Goal: Feedback & Contribution: Leave review/rating

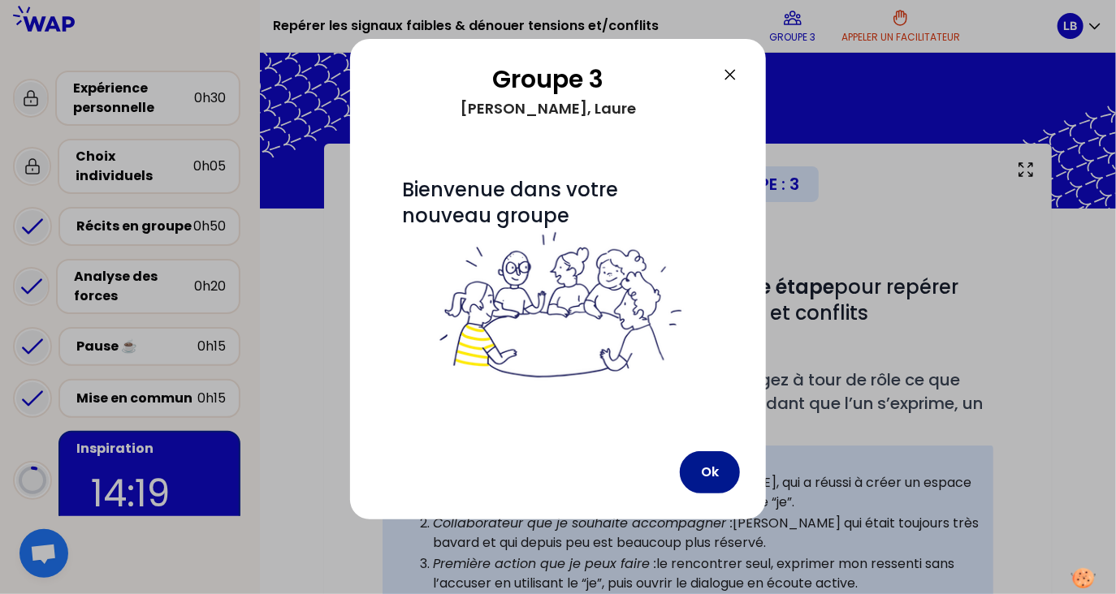
click at [715, 474] on button "Ok" at bounding box center [710, 473] width 60 height 42
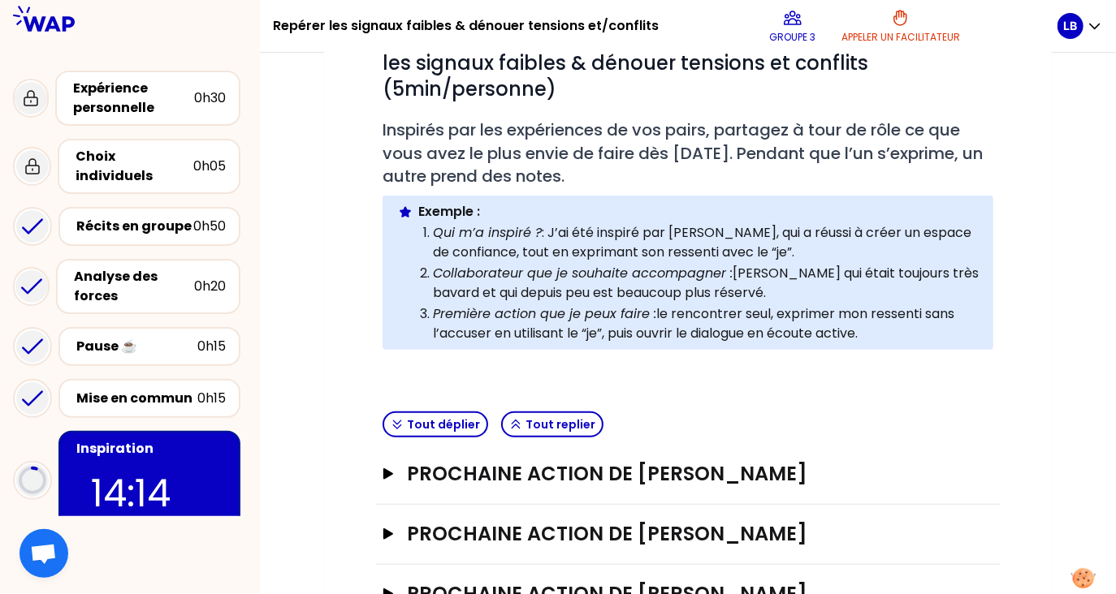
scroll to position [263, 0]
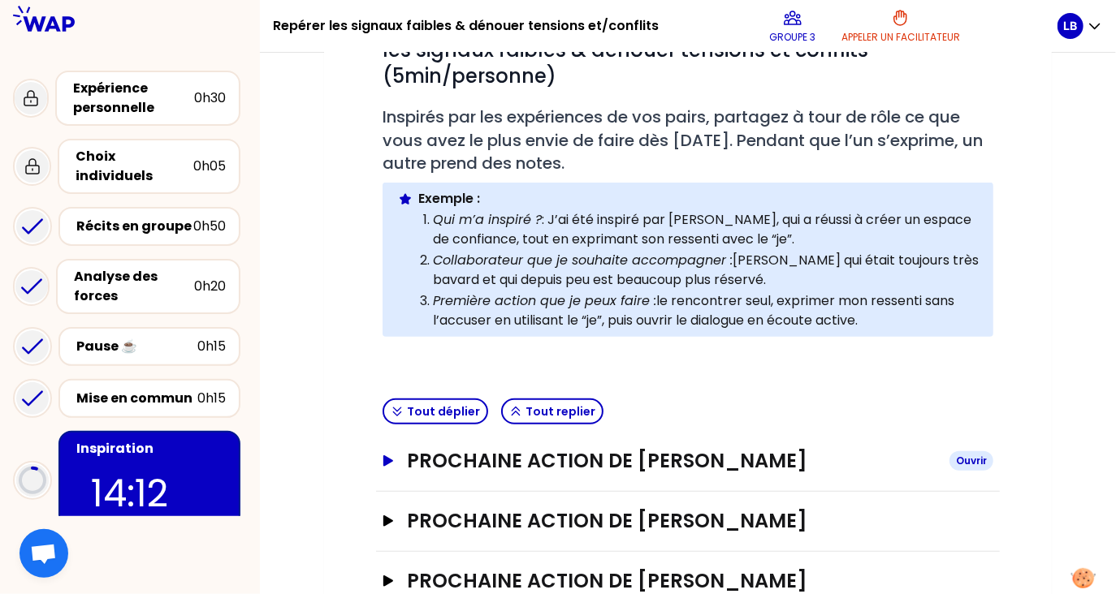
click at [387, 456] on icon "button" at bounding box center [388, 461] width 10 height 11
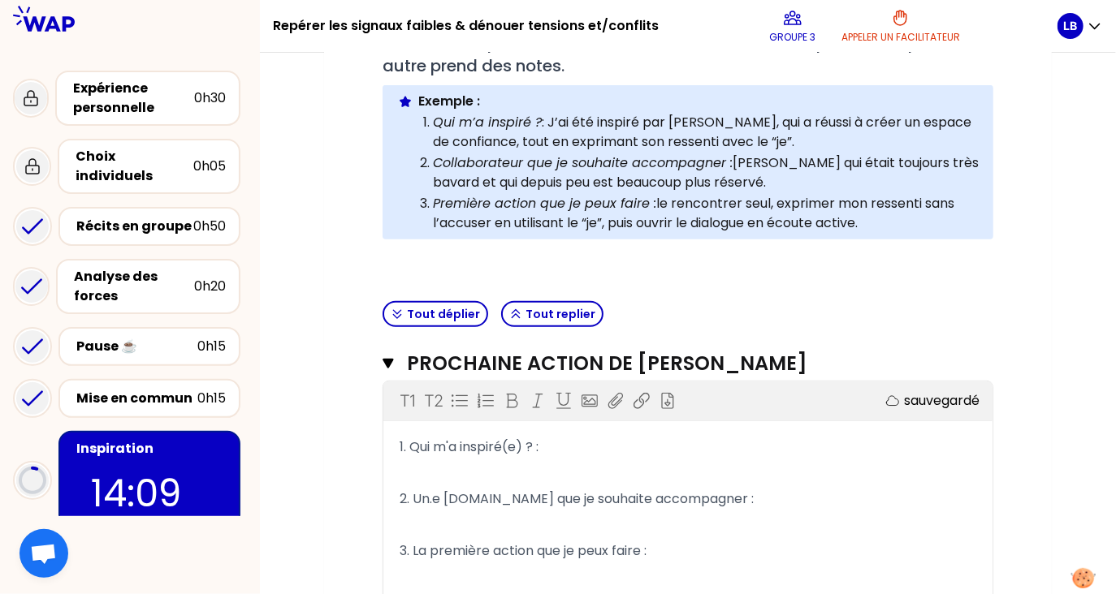
scroll to position [366, 0]
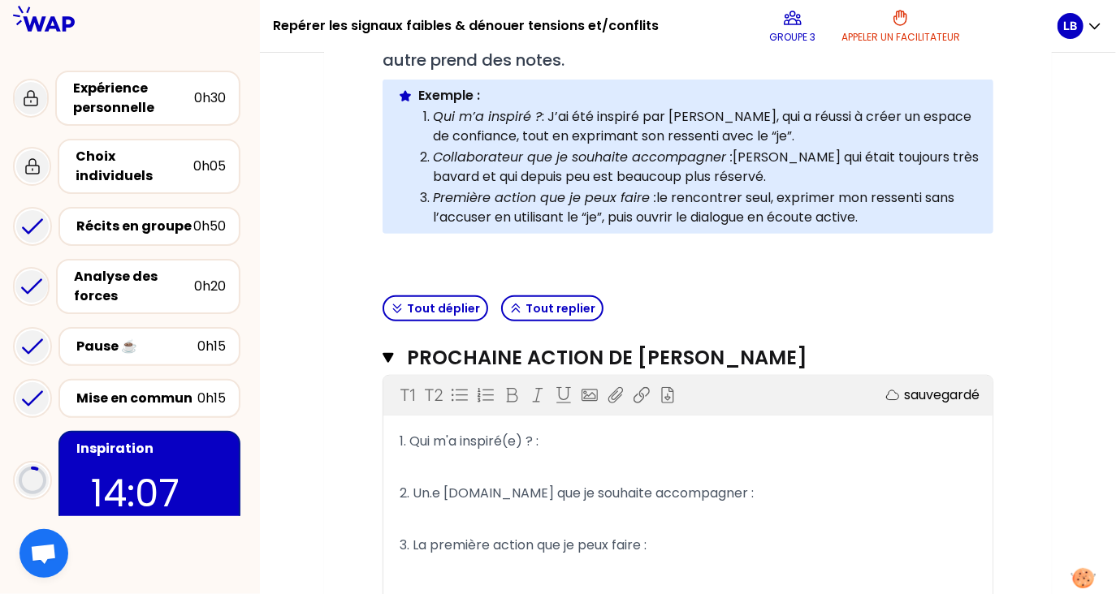
click at [495, 455] on p "﻿" at bounding box center [688, 468] width 577 height 26
click at [478, 462] on p "﻿" at bounding box center [688, 468] width 577 height 26
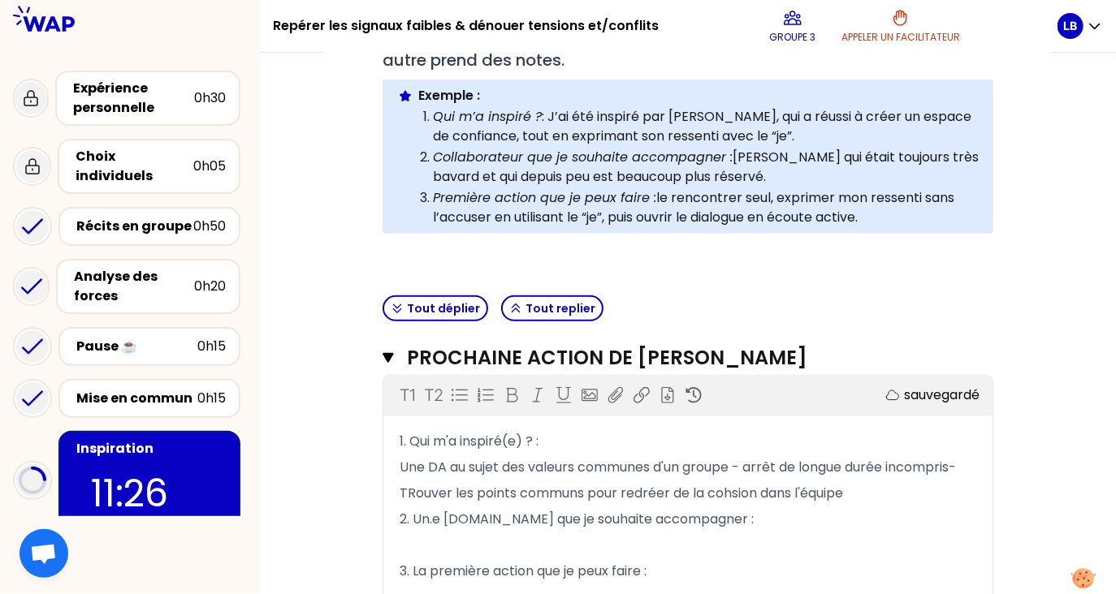
click at [643, 493] on span "TRouver les points communs pour redréer de la cohsion dans l'équipe" at bounding box center [621, 493] width 443 height 19
click at [731, 492] on span "TRouver les points communs pour recréer de la cohsion dans l'équipe" at bounding box center [621, 493] width 443 height 19
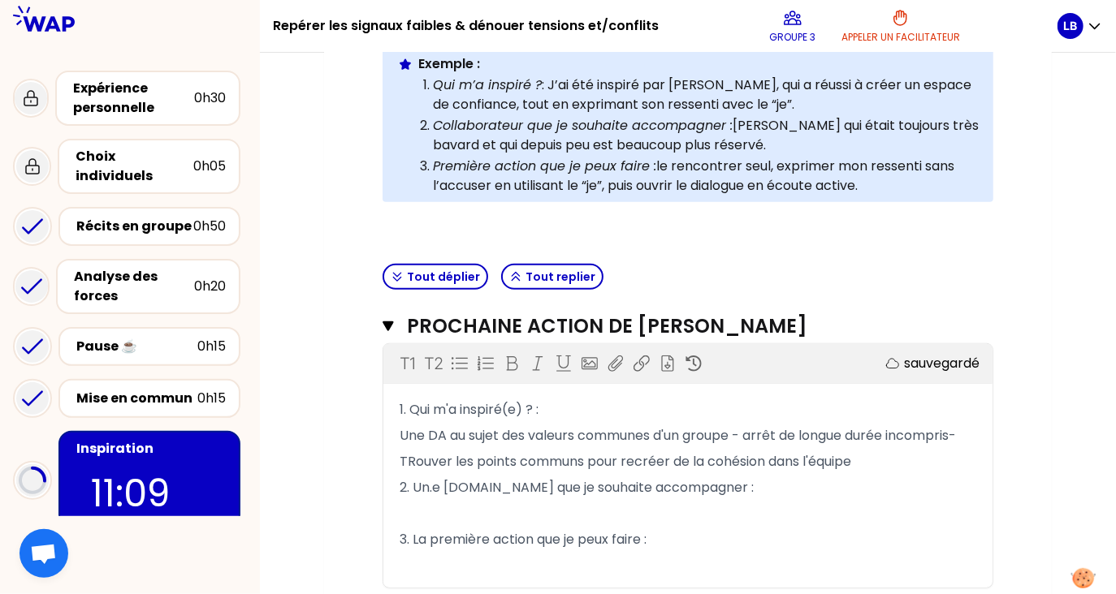
scroll to position [396, 0]
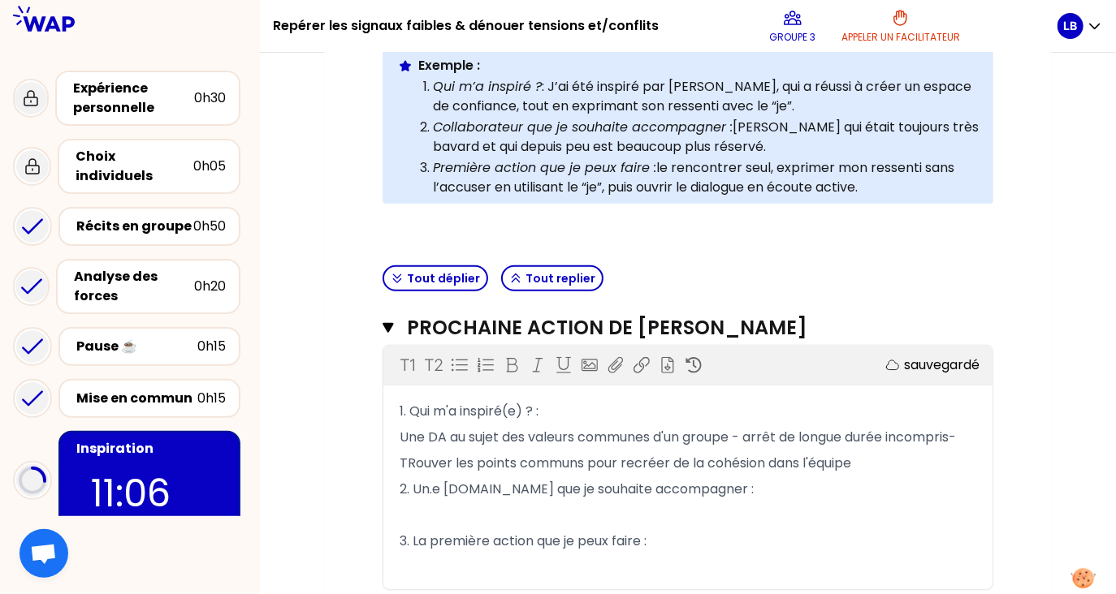
click at [414, 459] on span "TRouver les points communs pour recréer de la cohésion dans l'équipe" at bounding box center [626, 463] width 452 height 19
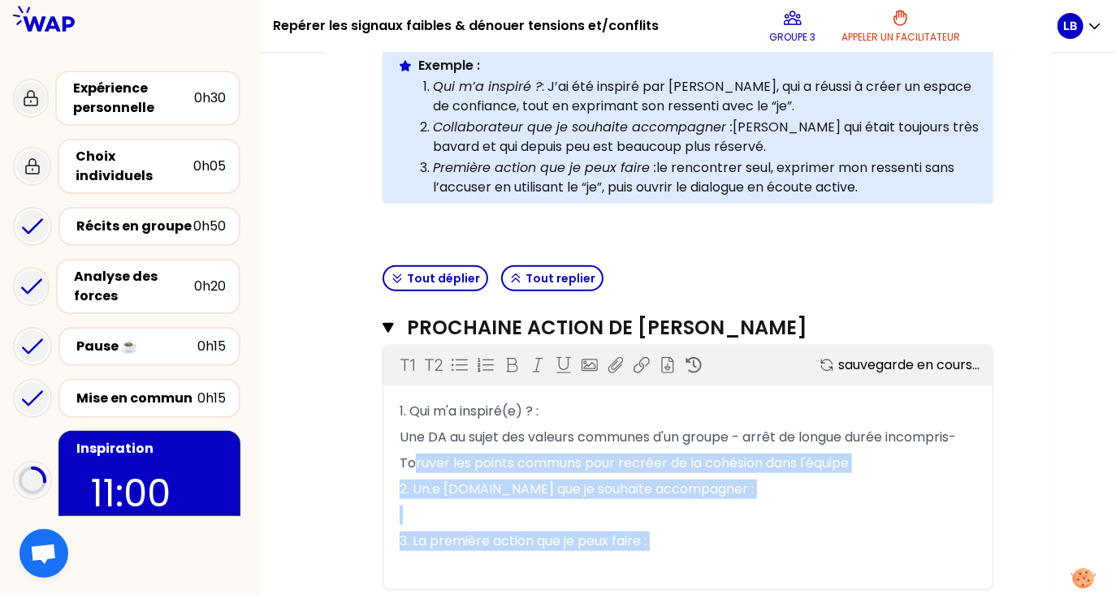
drag, startPoint x: 414, startPoint y: 459, endPoint x: 443, endPoint y: 557, distance: 102.5
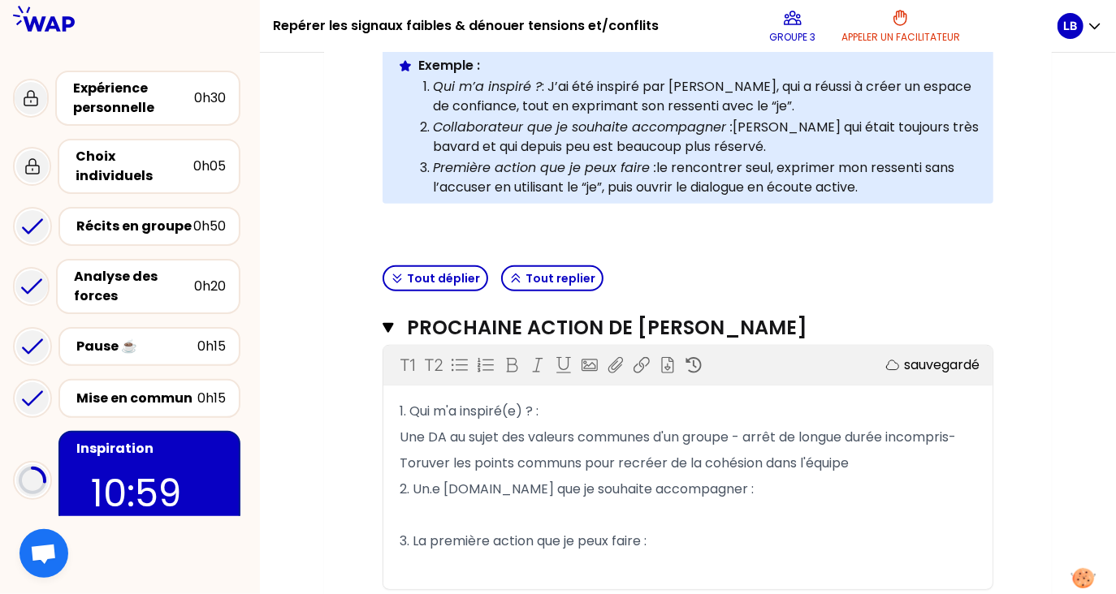
click at [541, 428] on span "Une DA au sujet des valeurs communes d'un groupe - arrêt de longue durée incomp…" at bounding box center [678, 437] width 556 height 19
click at [413, 460] on span "Toruver les points communs pour recréer de la cohésion dans l'équipe" at bounding box center [624, 463] width 449 height 19
click at [423, 507] on p "﻿" at bounding box center [688, 516] width 577 height 26
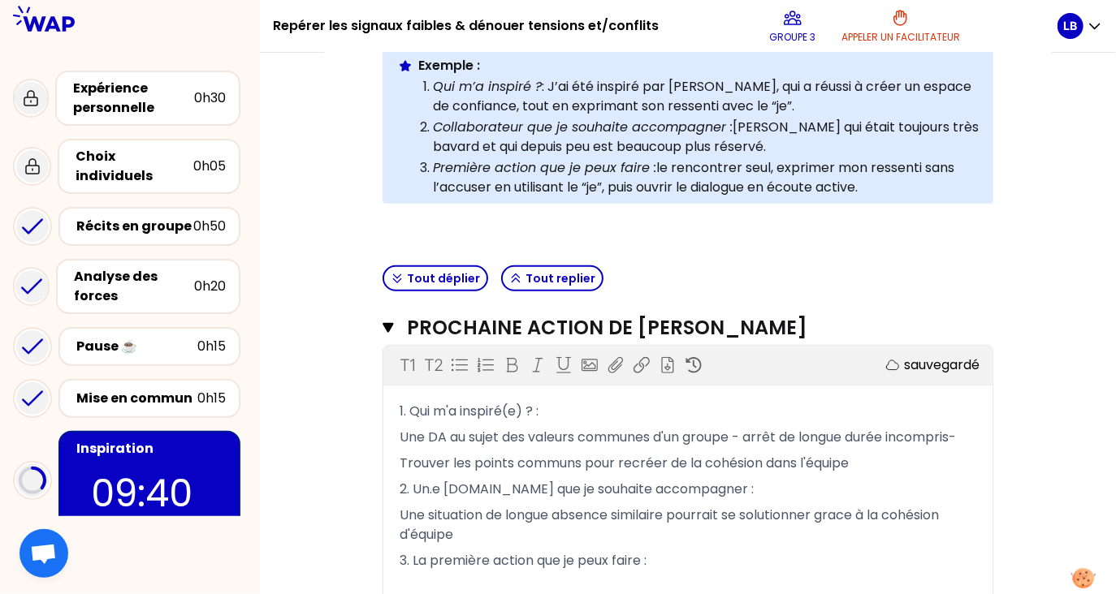
click at [581, 574] on p "﻿" at bounding box center [688, 587] width 577 height 26
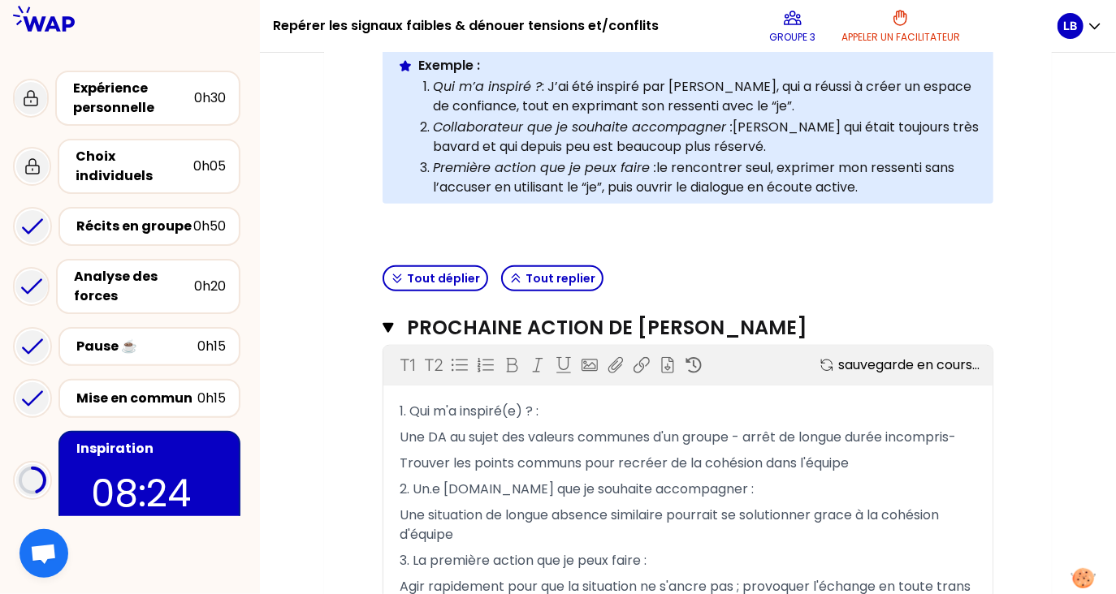
scroll to position [601, 0]
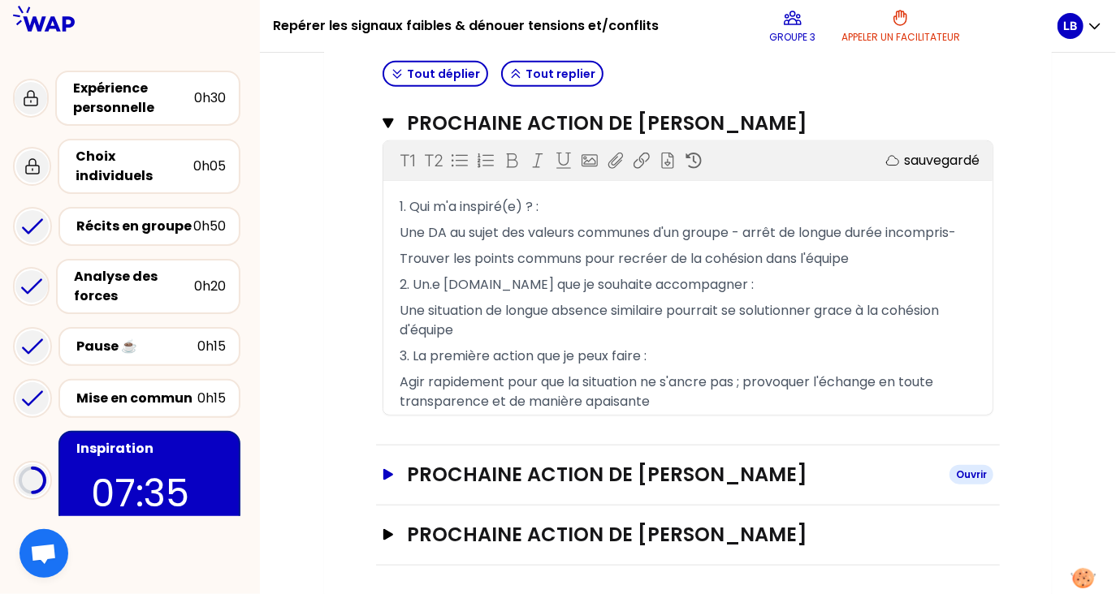
click at [383, 470] on icon "button" at bounding box center [388, 474] width 13 height 11
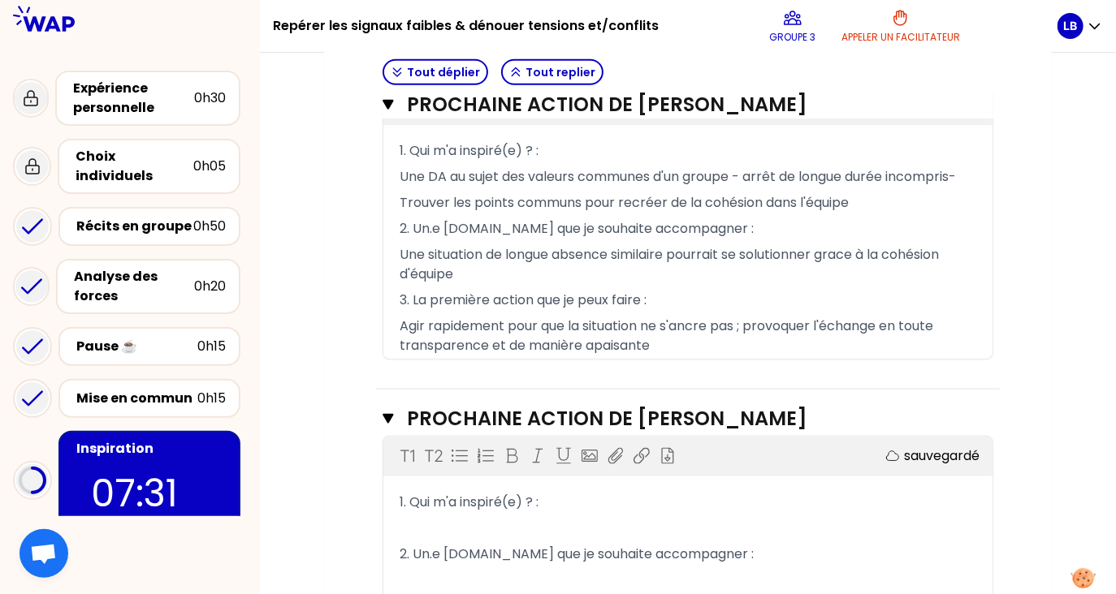
scroll to position [659, 0]
click at [432, 514] on p "﻿" at bounding box center [688, 527] width 577 height 26
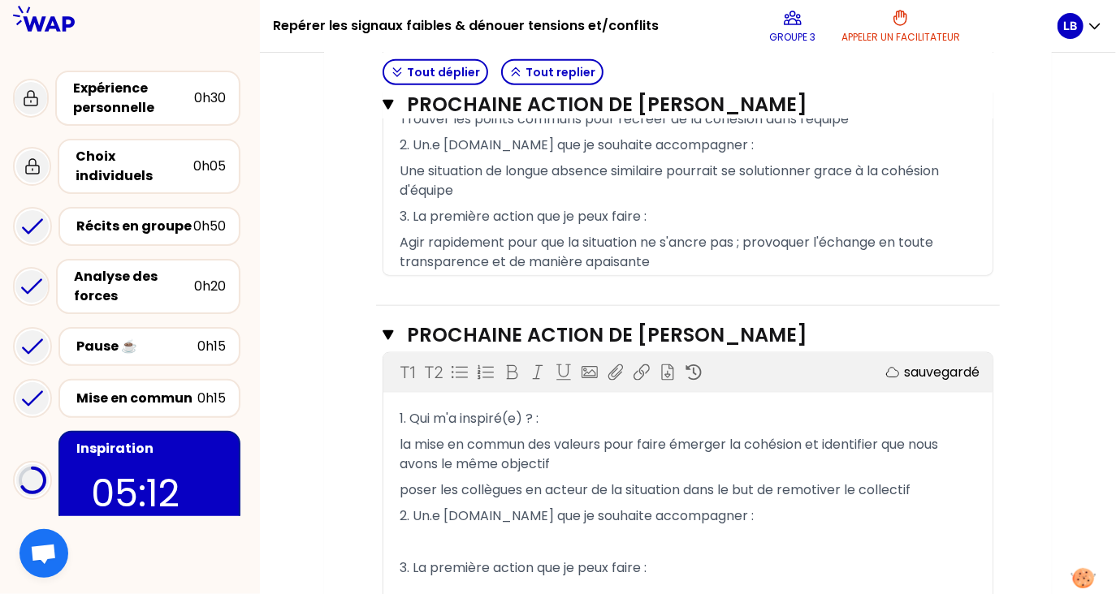
scroll to position [743, 0]
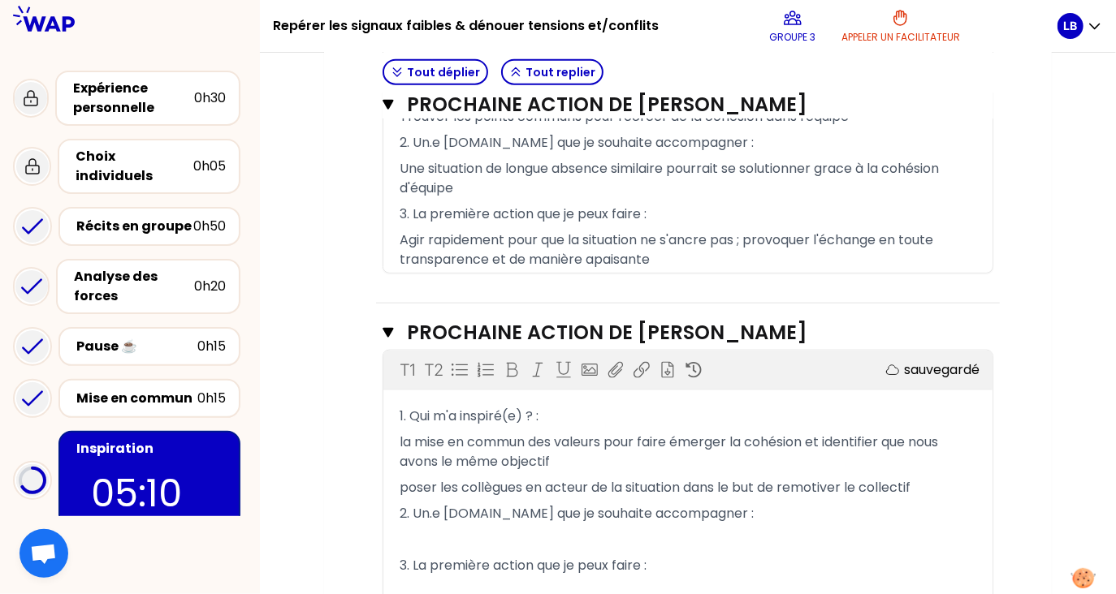
click at [645, 534] on p "﻿" at bounding box center [688, 540] width 577 height 26
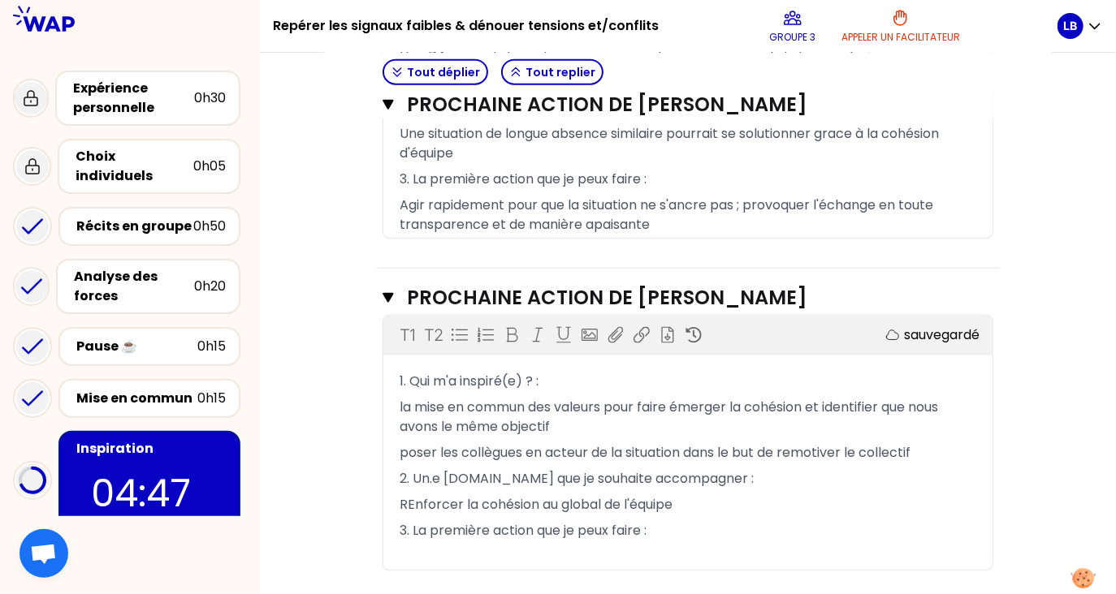
scroll to position [780, 0]
click at [410, 496] on span "REnforcer la cohésion au global de l'équipe" at bounding box center [536, 503] width 273 height 19
click at [409, 551] on p "﻿" at bounding box center [688, 555] width 577 height 26
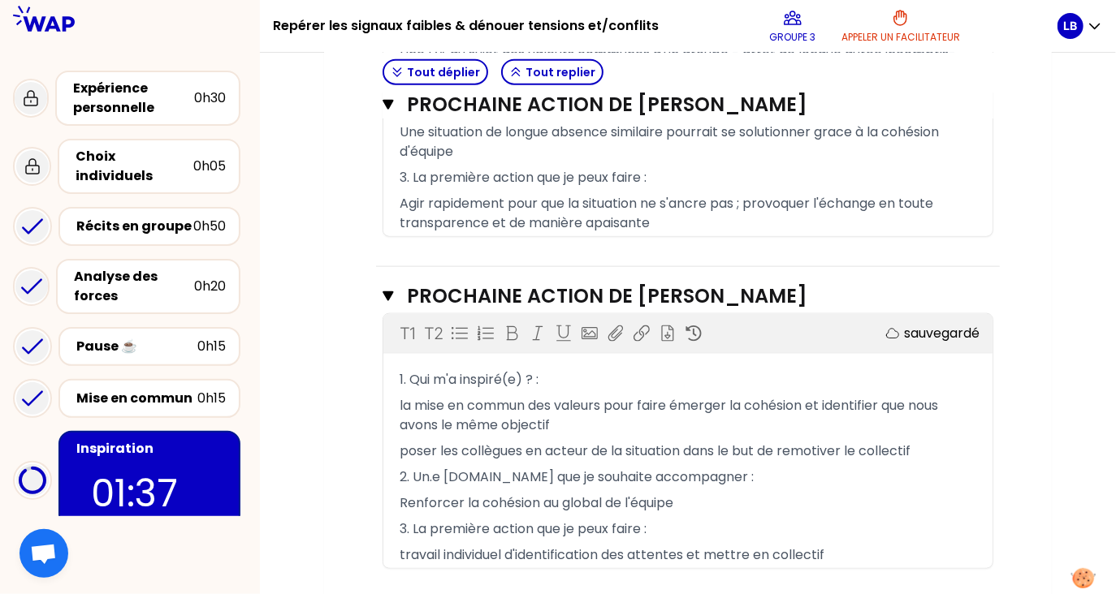
scroll to position [872, 0]
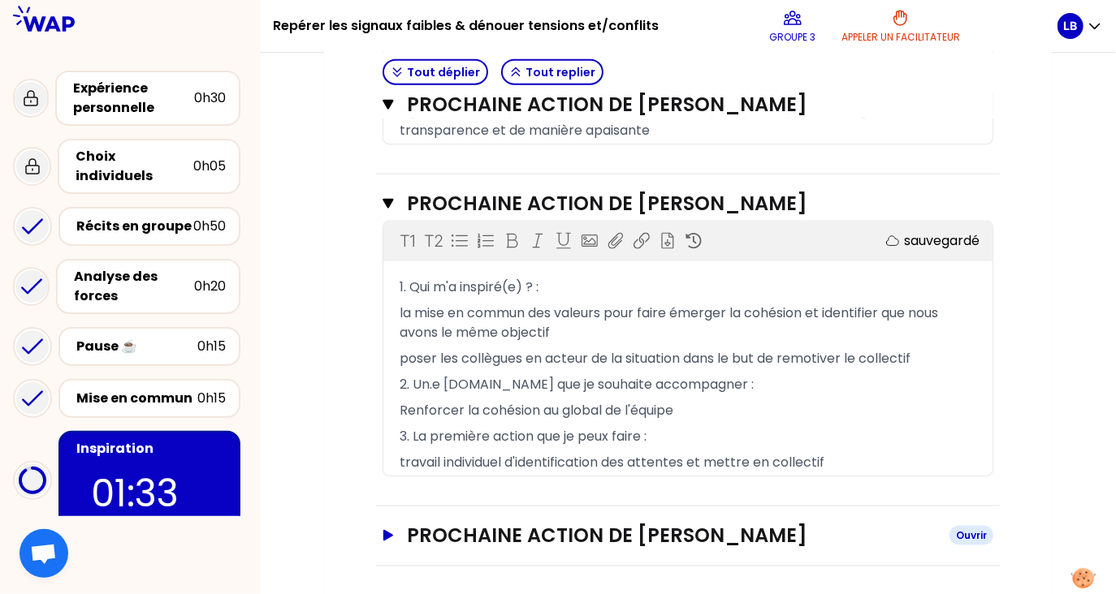
click at [393, 530] on icon "button" at bounding box center [388, 535] width 13 height 11
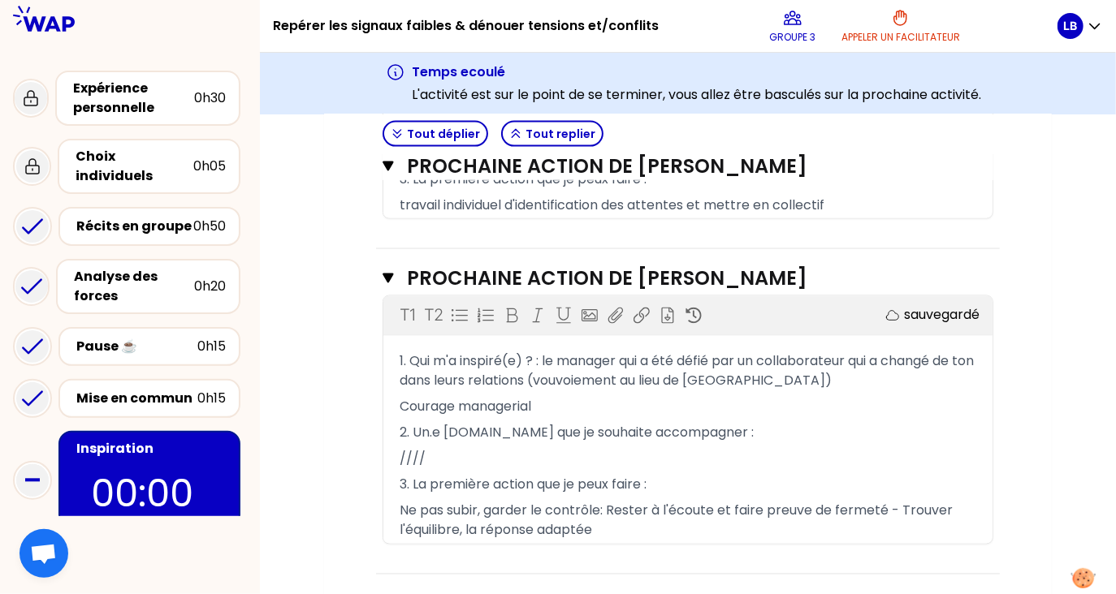
scroll to position [1199, 0]
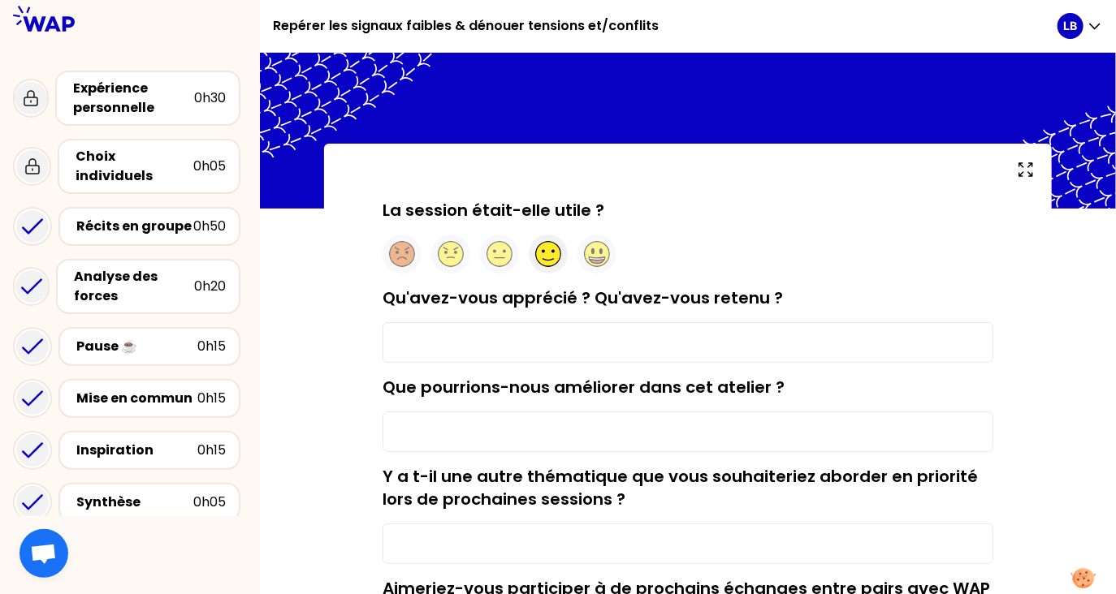
click at [548, 256] on circle at bounding box center [548, 254] width 25 height 25
click at [555, 339] on input "Qu'avez-vous apprécié ? Qu'avez-vous retenu ?" at bounding box center [688, 342] width 611 height 41
type input "Le partage d'expérience qui permet un recul sur sa propre situation"
click at [452, 430] on input "Que pourrions-nous améliorer dans cet atelier ?" at bounding box center [688, 432] width 611 height 41
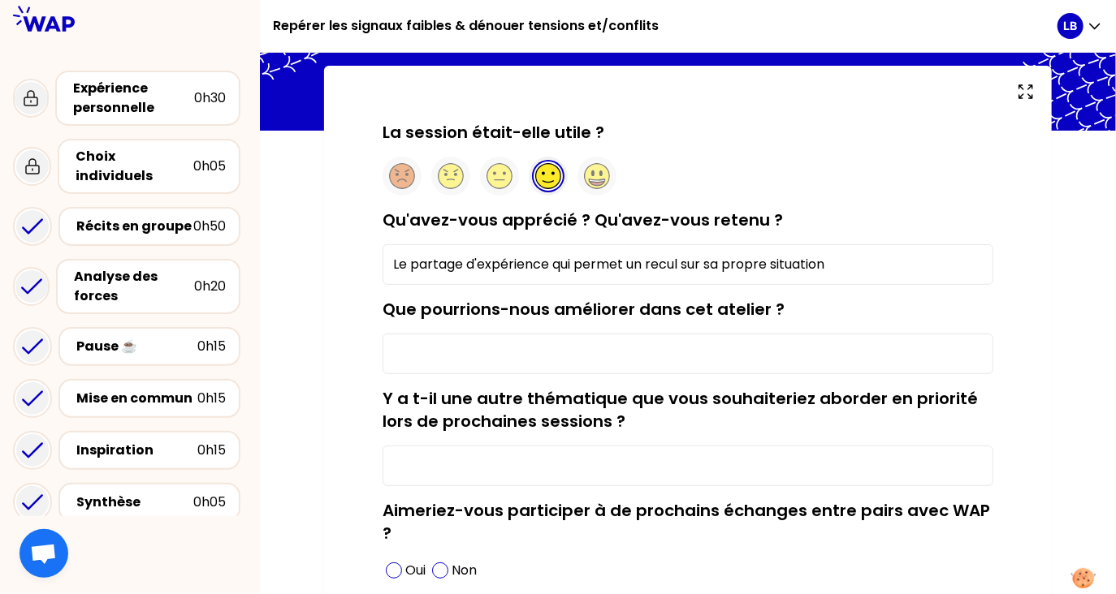
scroll to position [81, 0]
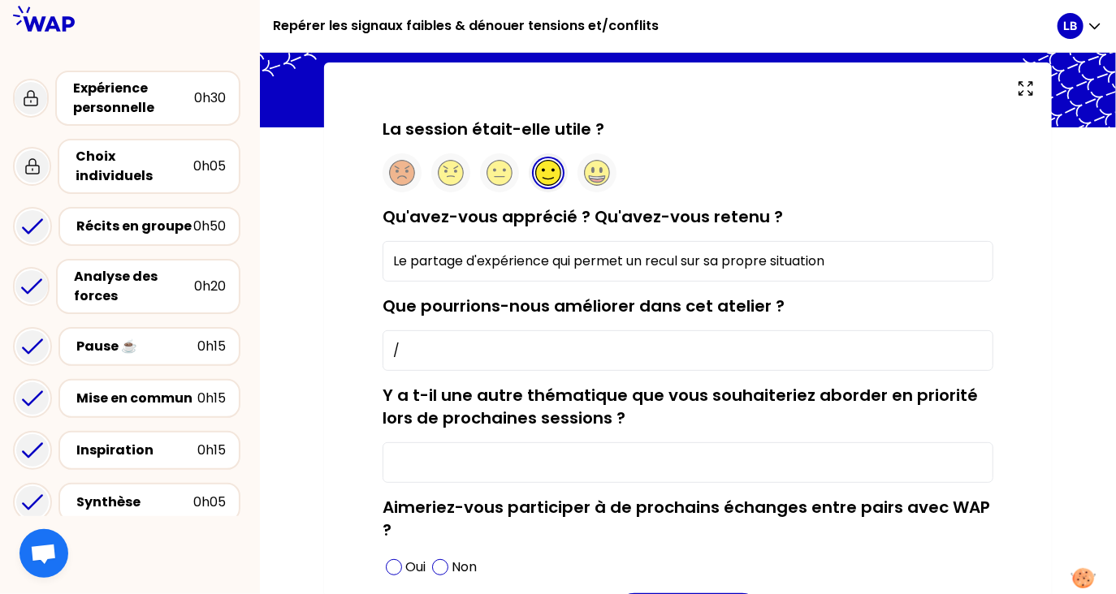
type input "/"
click at [681, 465] on input "Y a t-il une autre thématique que vous souhaiteriez aborder en priorité lors de…" at bounding box center [688, 463] width 611 height 41
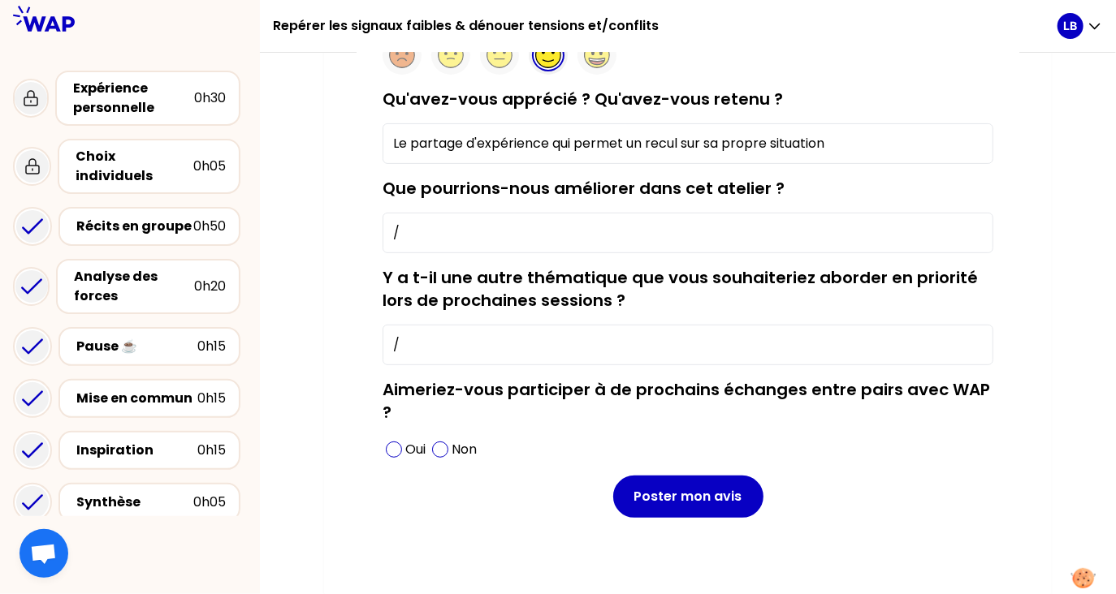
scroll to position [205, 0]
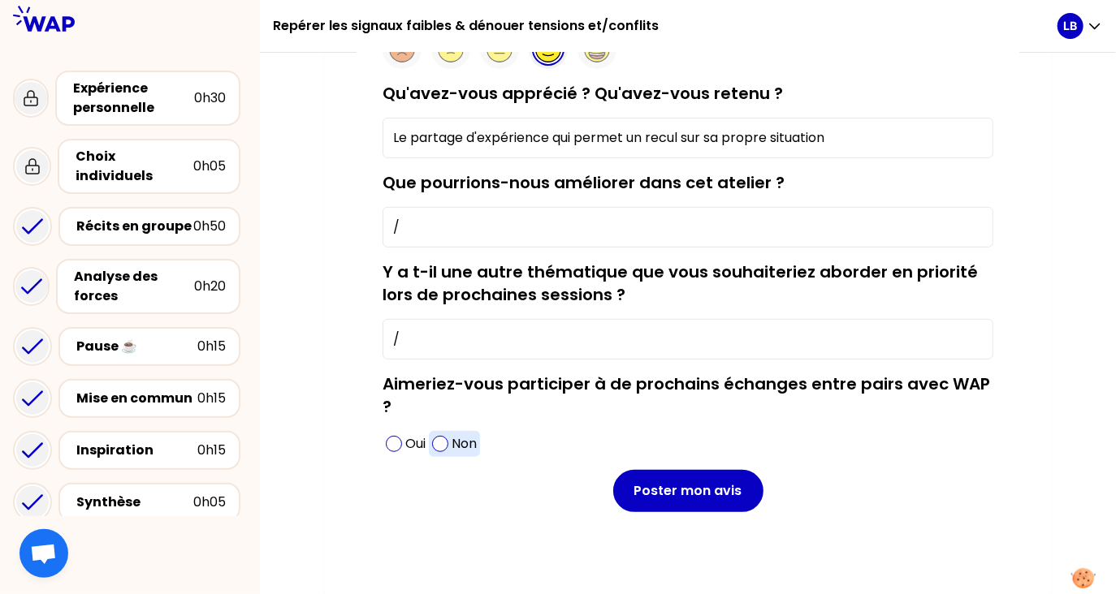
type input "/"
click at [445, 444] on span at bounding box center [440, 444] width 16 height 16
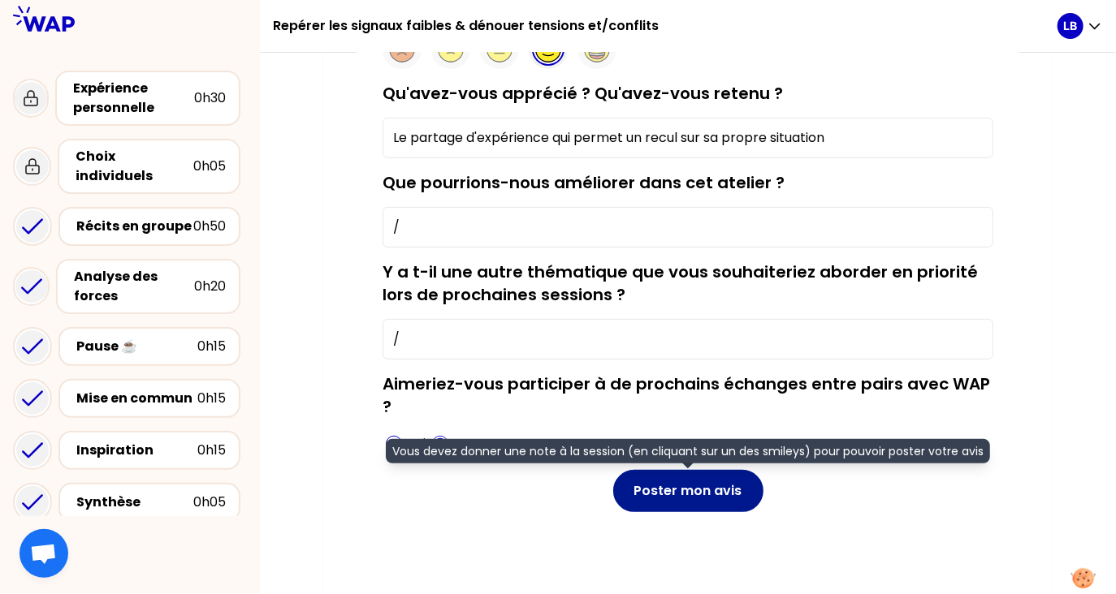
click at [710, 501] on button "Poster mon avis" at bounding box center [688, 491] width 150 height 42
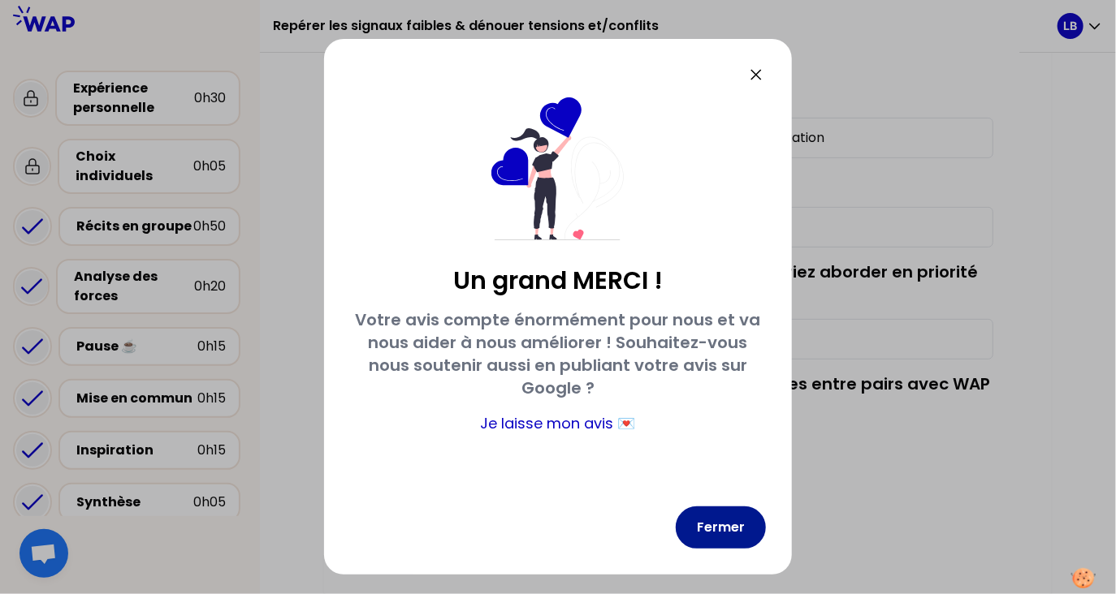
click at [723, 525] on button "Fermer" at bounding box center [721, 528] width 90 height 42
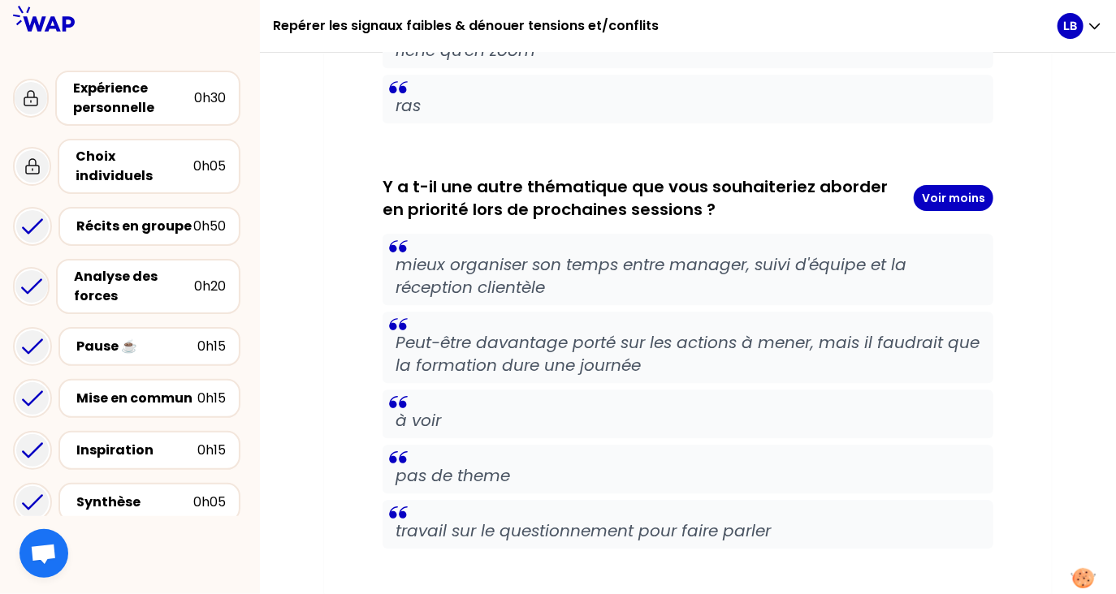
scroll to position [1930, 0]
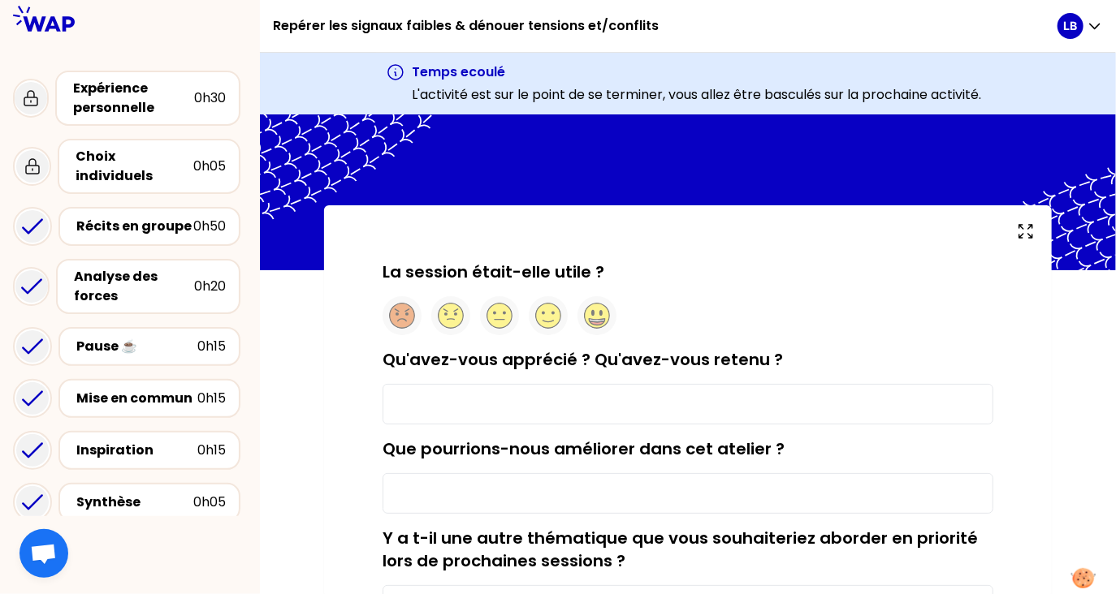
type input "Le partage d'expérience qui permet un recul sur sa propre situation"
type input "/"
